Goal: Task Accomplishment & Management: Manage account settings

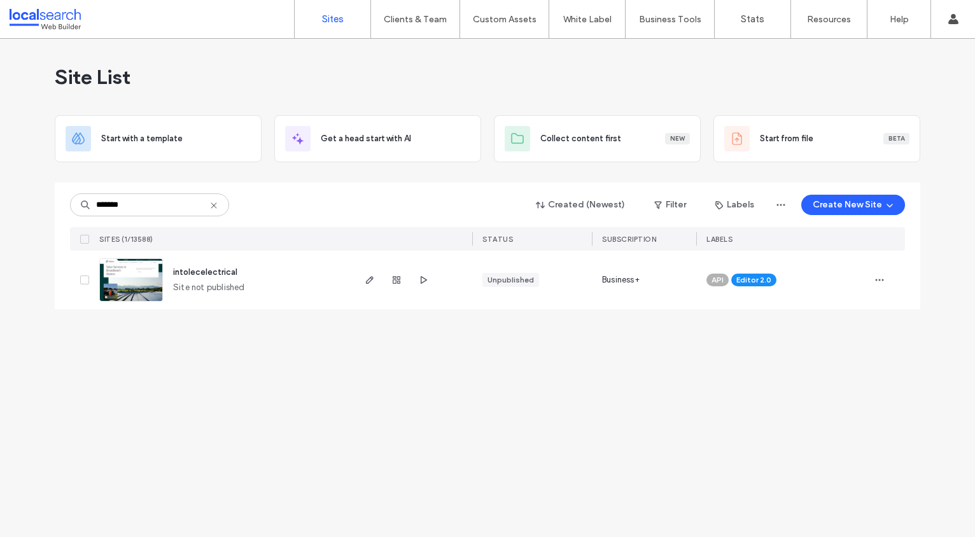
type input "*******"
click at [120, 277] on img at bounding box center [131, 302] width 62 height 87
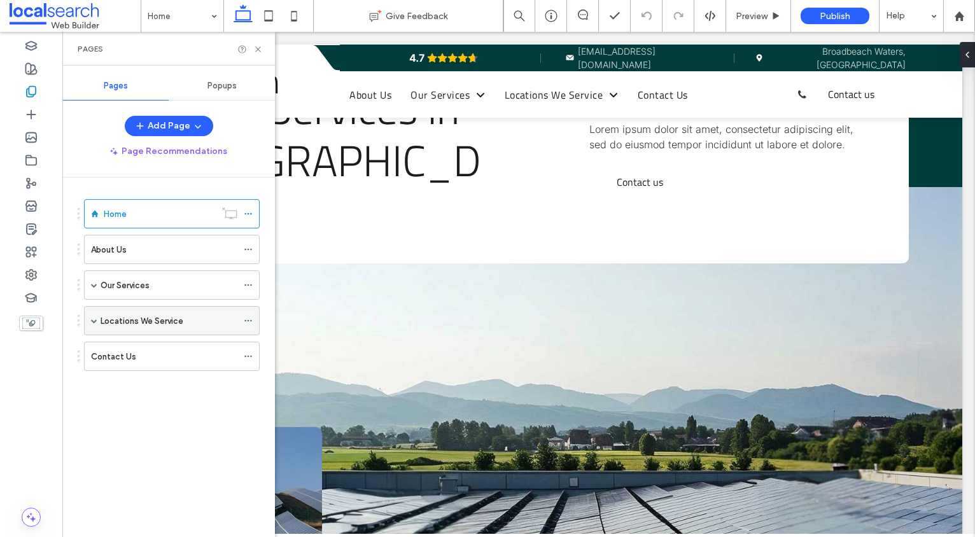
click at [94, 323] on span at bounding box center [94, 321] width 6 height 6
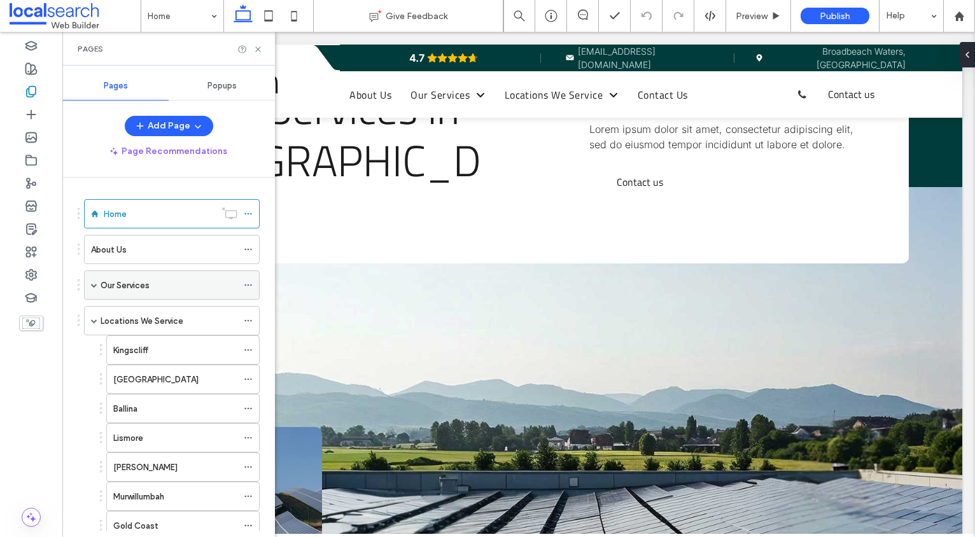
click at [95, 288] on span at bounding box center [94, 285] width 6 height 6
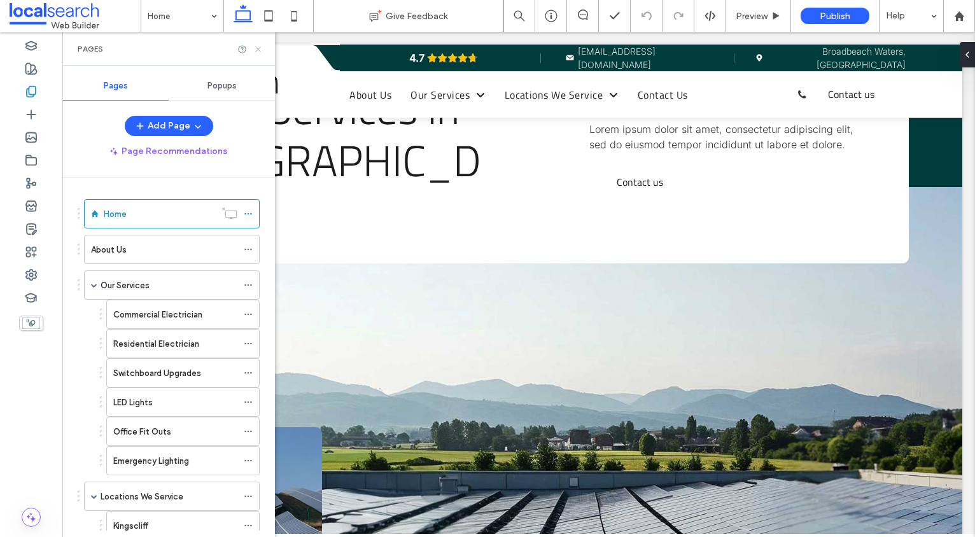
click at [260, 51] on icon at bounding box center [258, 50] width 10 height 10
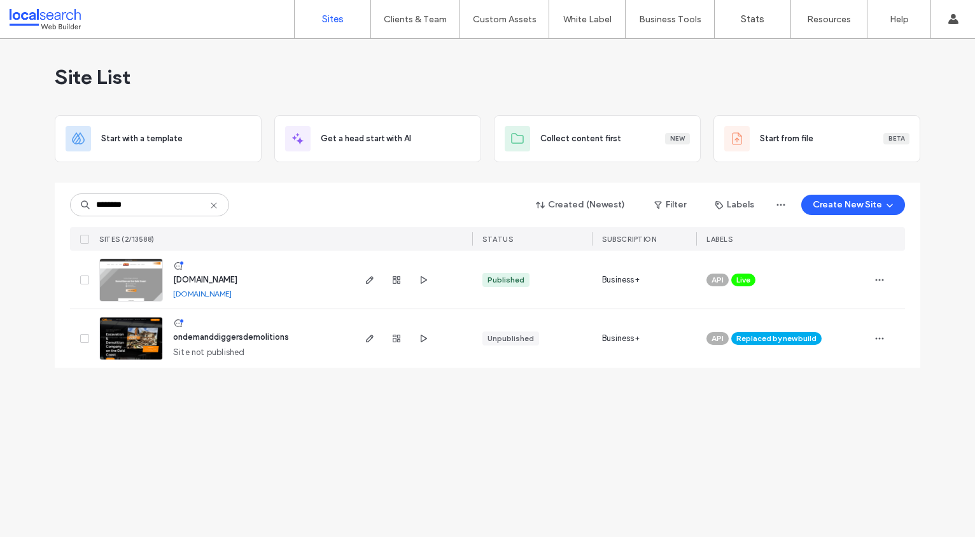
type input "********"
click at [133, 284] on img at bounding box center [131, 302] width 62 height 87
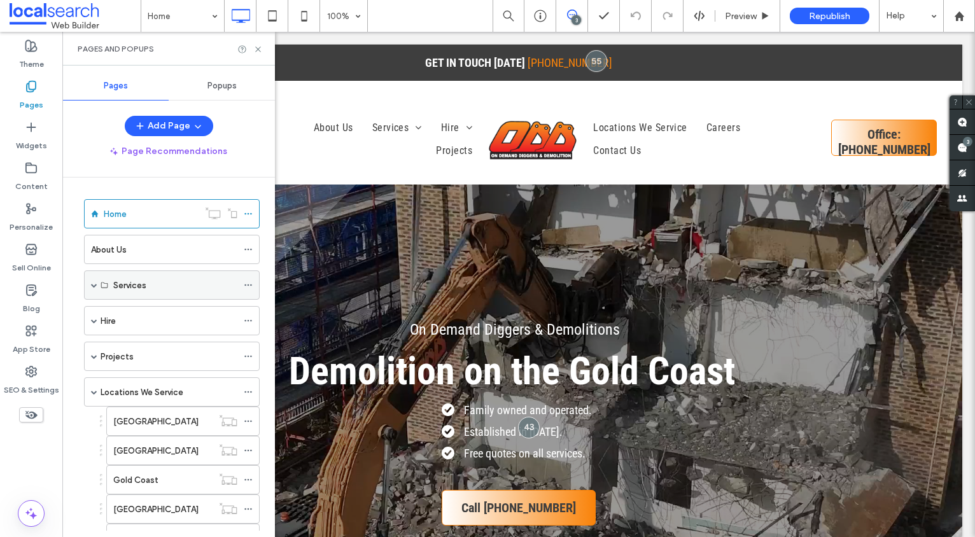
click at [93, 284] on span at bounding box center [94, 285] width 6 height 6
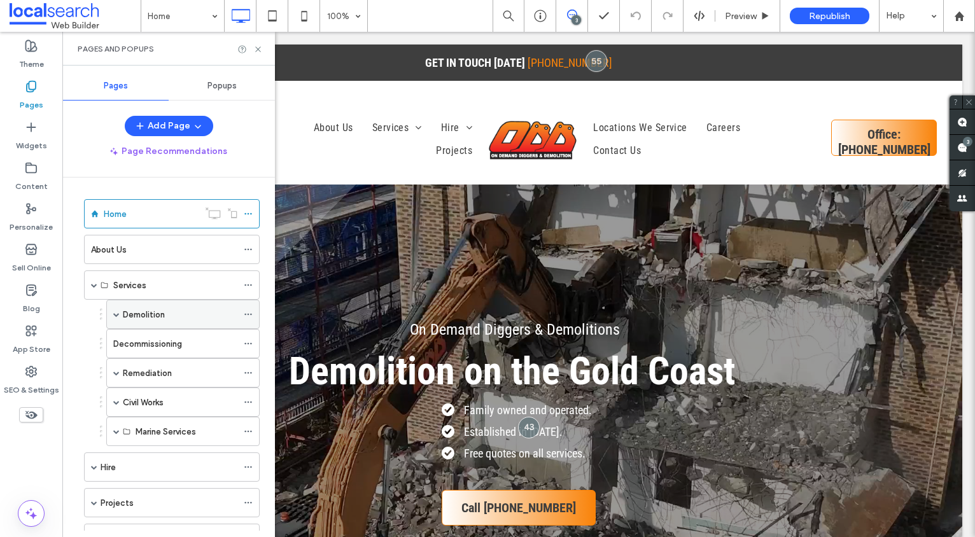
click at [115, 314] on span at bounding box center [116, 314] width 6 height 6
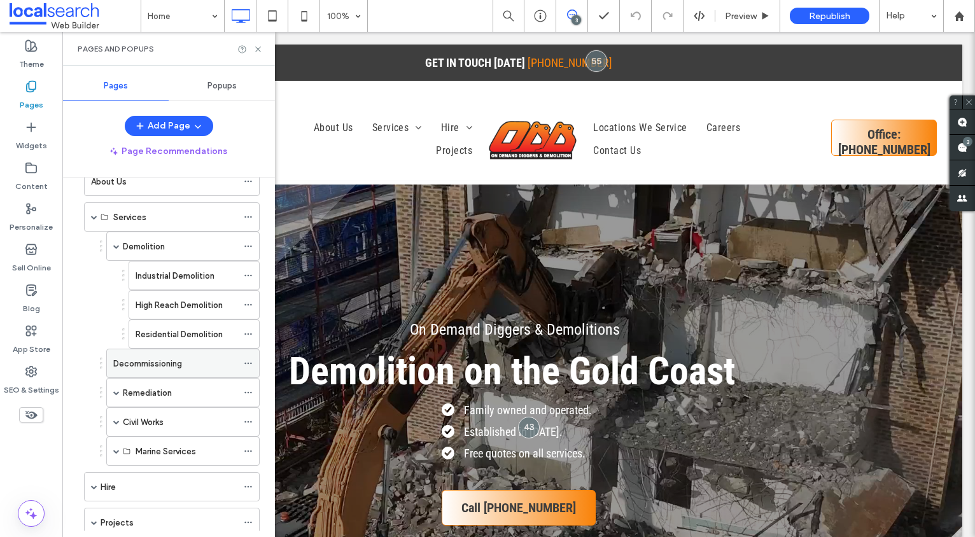
scroll to position [73, 0]
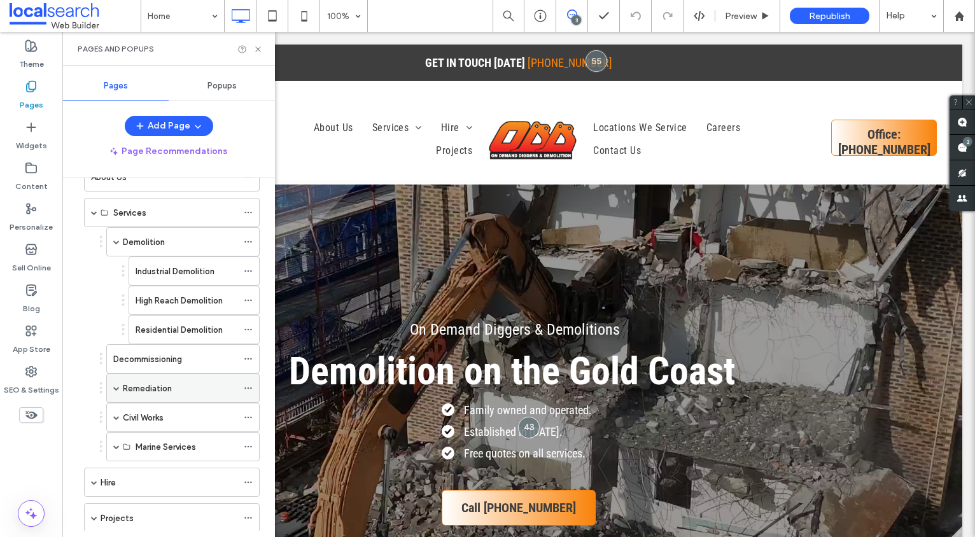
click at [114, 386] on span at bounding box center [116, 388] width 6 height 6
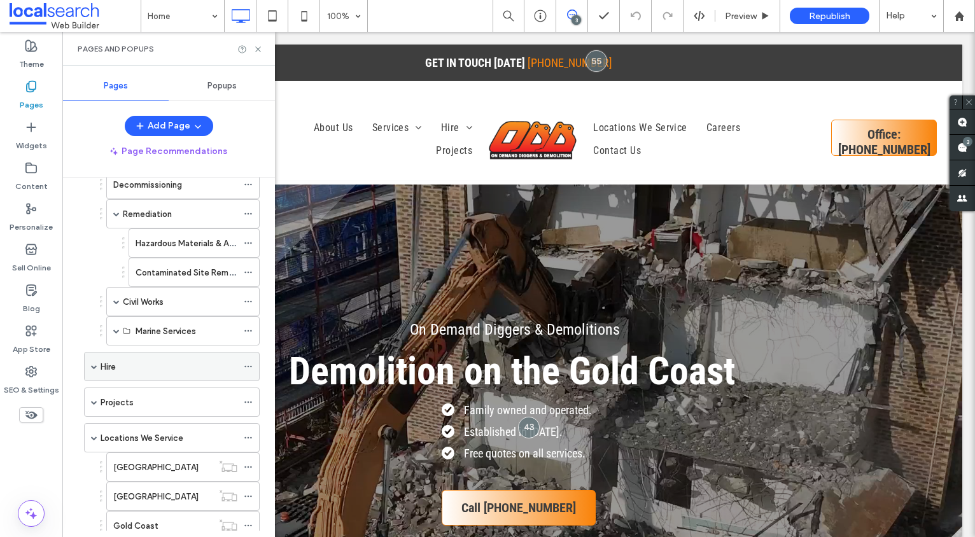
scroll to position [250, 0]
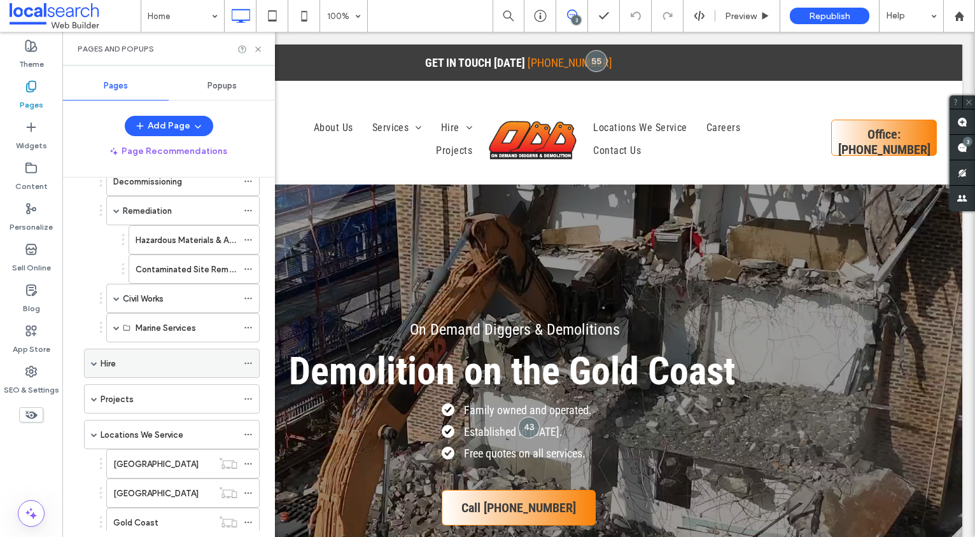
click at [94, 367] on span at bounding box center [94, 363] width 6 height 28
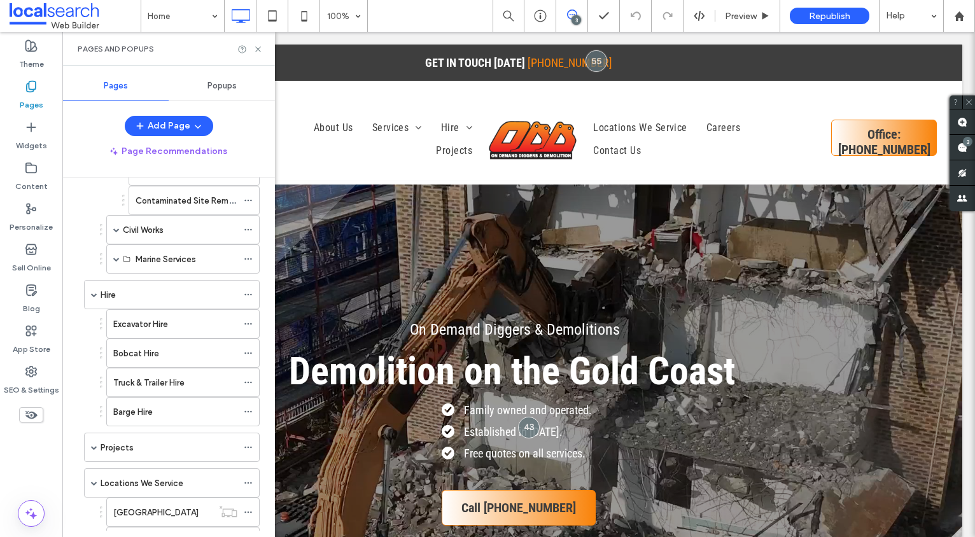
scroll to position [348, 0]
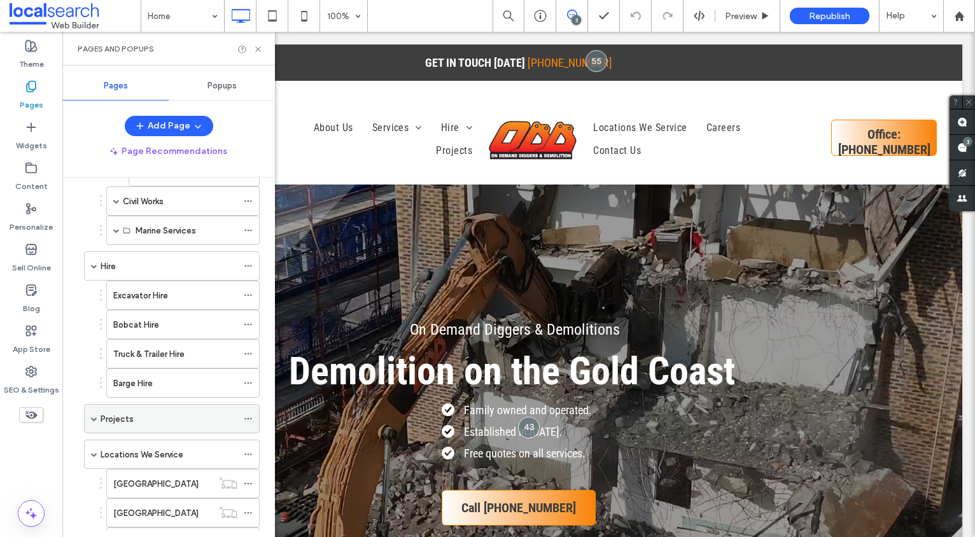
click at [95, 422] on span at bounding box center [94, 419] width 6 height 28
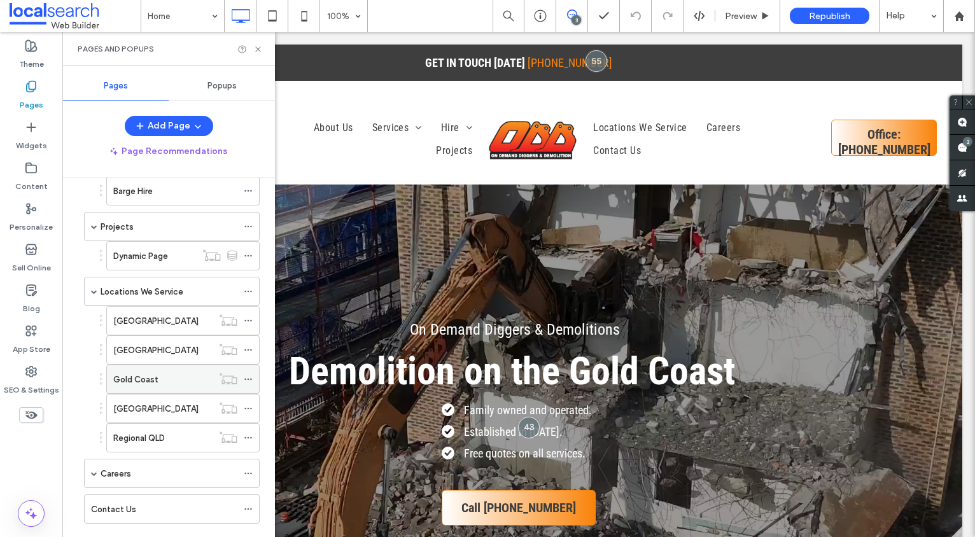
scroll to position [565, 0]
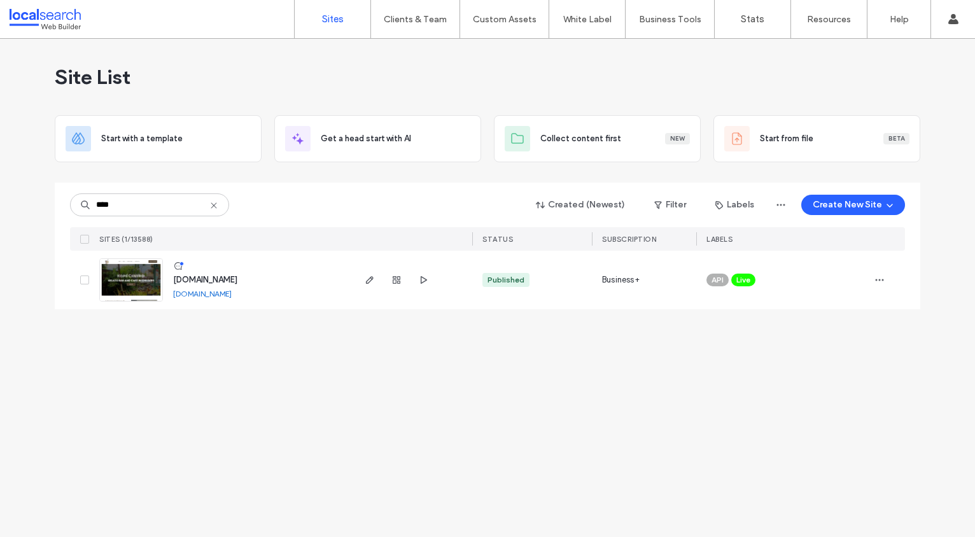
type input "****"
click at [134, 269] on img at bounding box center [131, 302] width 62 height 87
